Goal: Transaction & Acquisition: Purchase product/service

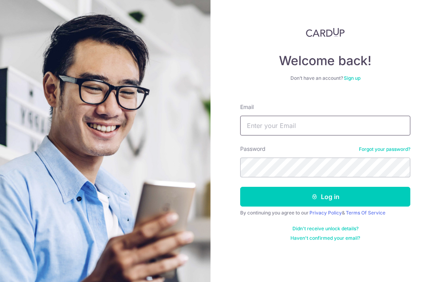
click at [270, 125] on input "Email" at bounding box center [325, 126] width 170 height 20
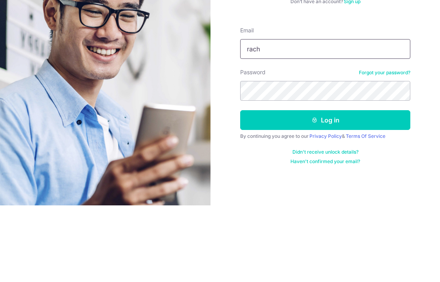
type input "rachelkoh.wy@gmail.com"
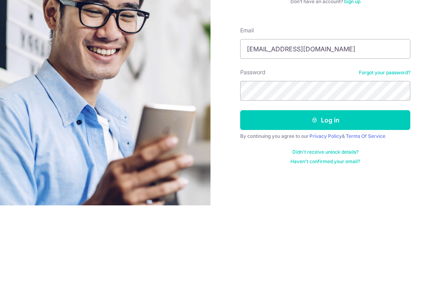
scroll to position [32, 0]
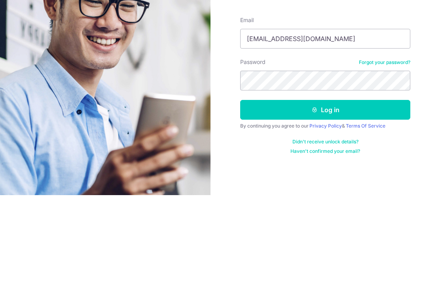
click at [297, 187] on button "Log in" at bounding box center [325, 197] width 170 height 20
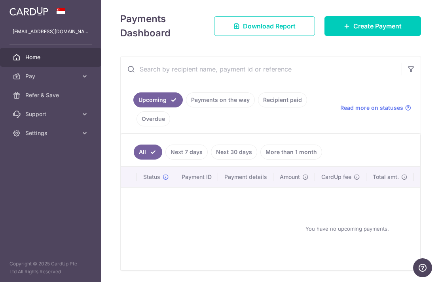
scroll to position [104, 0]
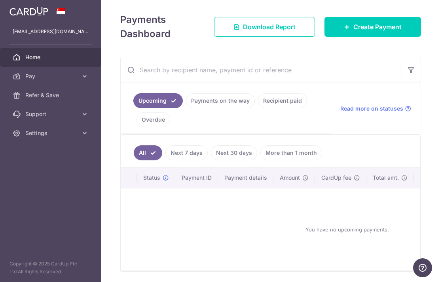
click at [347, 30] on icon at bounding box center [347, 27] width 6 height 6
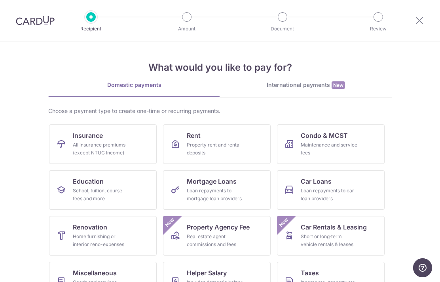
click at [75, 193] on div "School, tuition, course fees and more" at bounding box center [101, 195] width 57 height 16
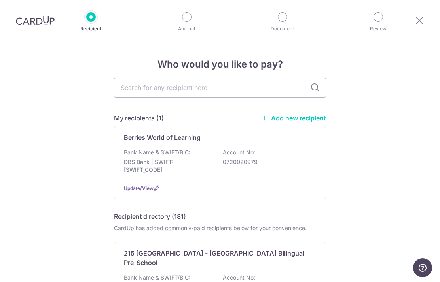
click at [137, 147] on div "Berries World of Learning Bank Name & SWIFT/BIC: DBS Bank | SWIFT: DBSSSGSGXXX …" at bounding box center [220, 162] width 212 height 73
